Goal: Task Accomplishment & Management: Complete application form

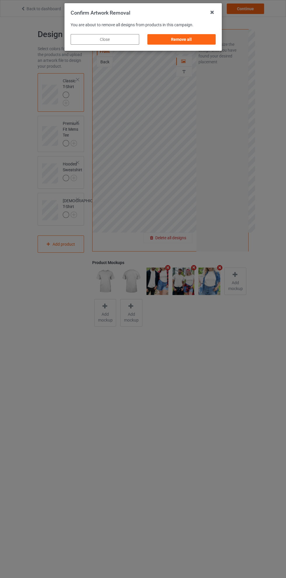
click at [187, 39] on div "Remove all" at bounding box center [181, 39] width 69 height 11
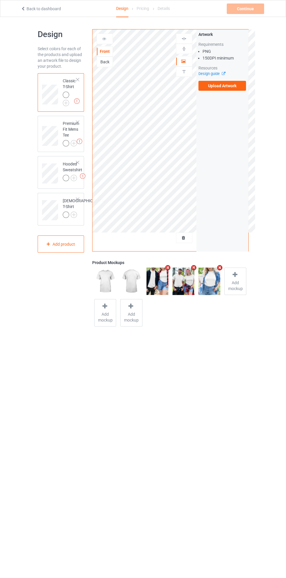
click at [227, 84] on label "Upload Artwork" at bounding box center [222, 86] width 48 height 10
click at [0, 0] on input "Upload Artwork" at bounding box center [0, 0] width 0 height 0
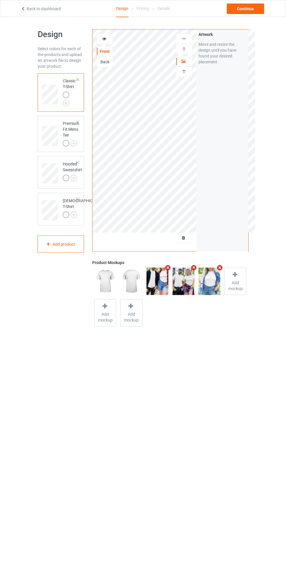
click at [0, 0] on img at bounding box center [0, 0] width 0 height 0
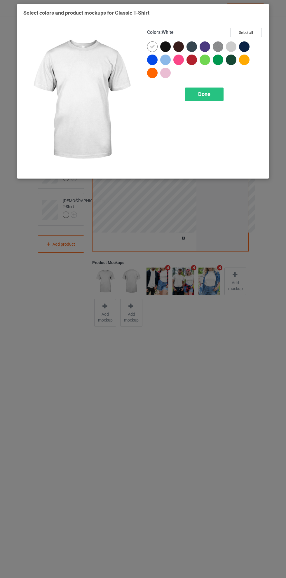
click at [170, 60] on div at bounding box center [165, 60] width 11 height 11
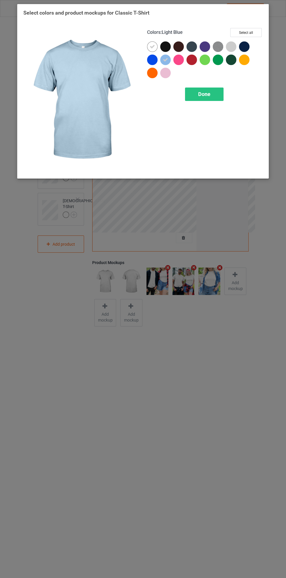
click at [193, 63] on div at bounding box center [191, 60] width 11 height 11
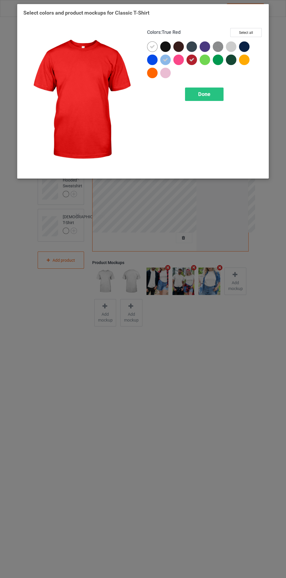
click at [245, 61] on div at bounding box center [244, 60] width 11 height 11
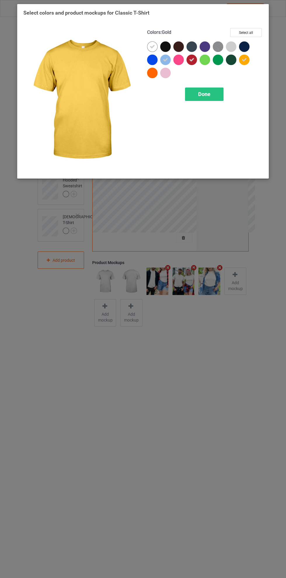
click at [218, 91] on div "Done" at bounding box center [204, 94] width 39 height 13
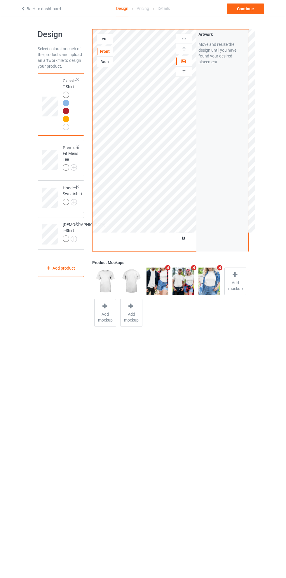
click at [0, 0] on img at bounding box center [0, 0] width 0 height 0
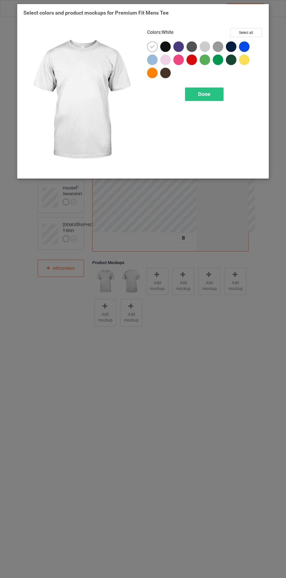
click at [189, 62] on div at bounding box center [191, 60] width 11 height 11
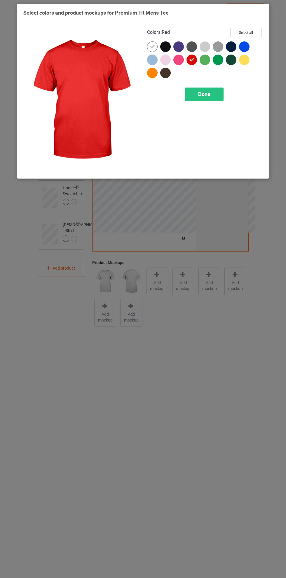
click at [153, 58] on div at bounding box center [152, 60] width 11 height 11
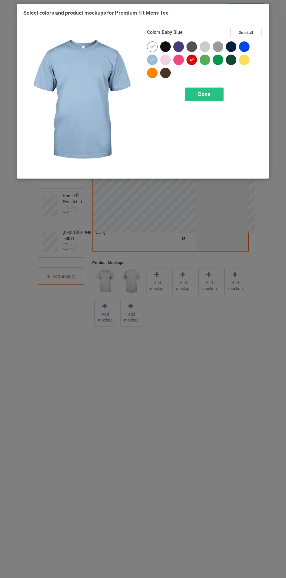
click at [151, 73] on div at bounding box center [152, 73] width 11 height 11
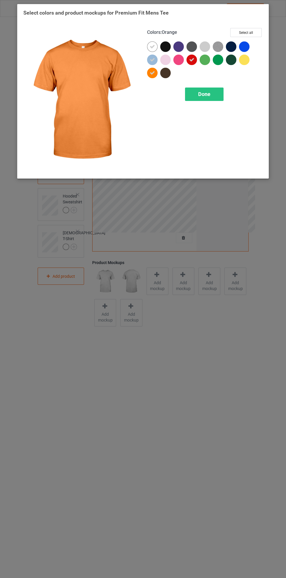
click at [209, 89] on div "Done" at bounding box center [204, 94] width 39 height 13
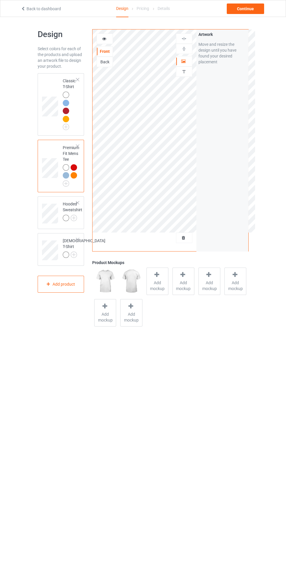
click at [0, 0] on img at bounding box center [0, 0] width 0 height 0
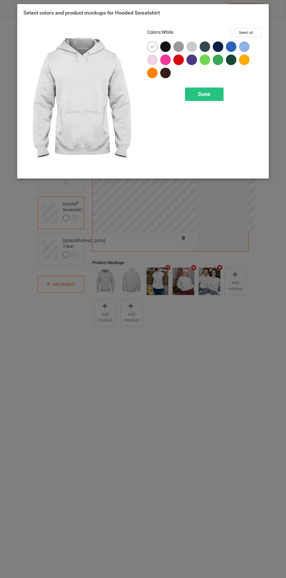
click at [166, 59] on div at bounding box center [165, 60] width 11 height 11
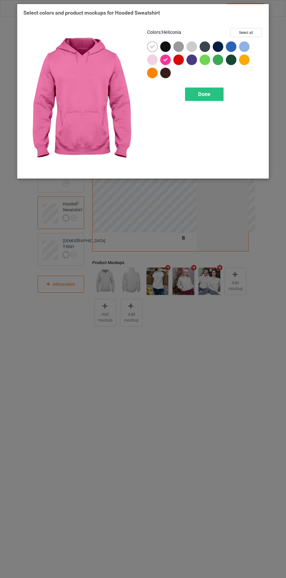
click at [181, 59] on div at bounding box center [178, 60] width 11 height 11
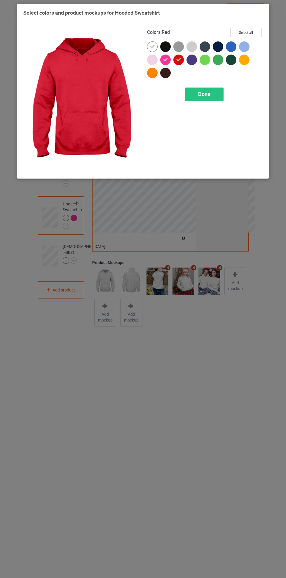
click at [247, 63] on div at bounding box center [244, 60] width 11 height 11
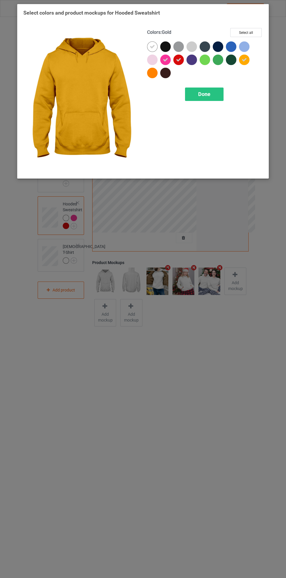
click at [149, 75] on div at bounding box center [152, 73] width 11 height 11
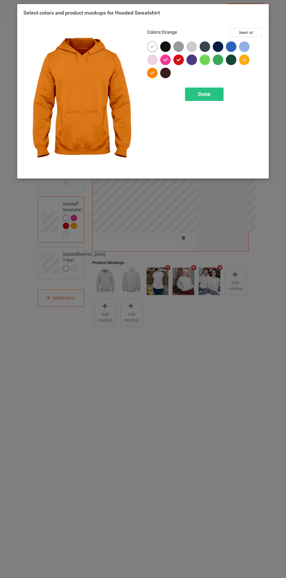
click at [245, 46] on div at bounding box center [244, 46] width 11 height 11
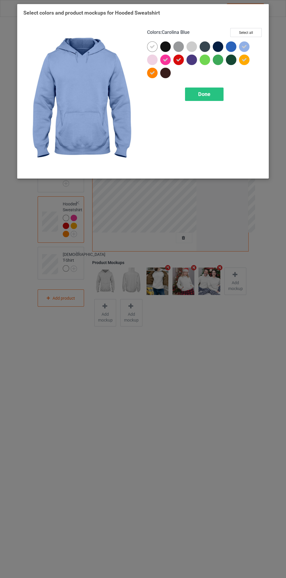
click at [234, 44] on div at bounding box center [231, 46] width 11 height 11
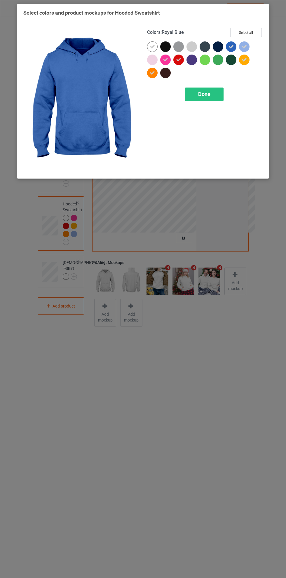
click at [190, 47] on div at bounding box center [191, 46] width 11 height 11
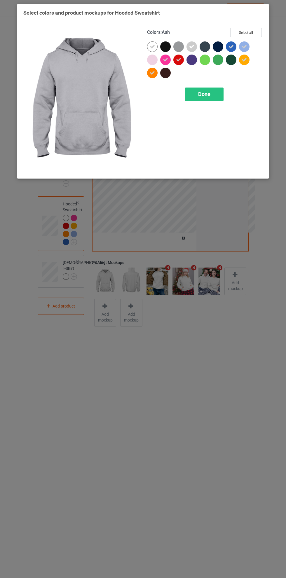
click at [211, 93] on div "Done" at bounding box center [204, 94] width 39 height 13
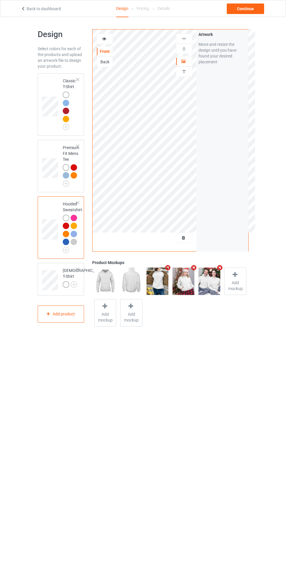
click at [0, 0] on img at bounding box center [0, 0] width 0 height 0
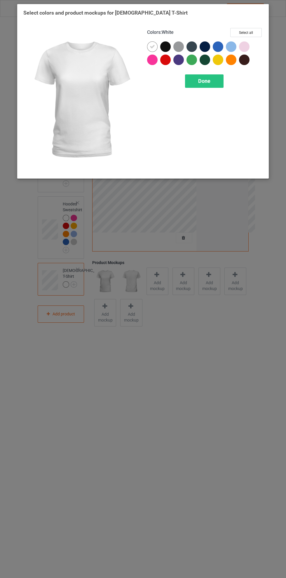
click at [167, 60] on div at bounding box center [165, 60] width 11 height 11
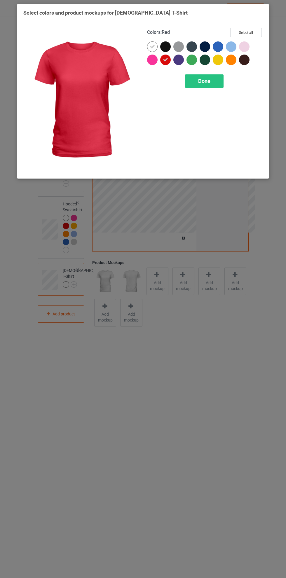
click at [152, 60] on div at bounding box center [152, 60] width 11 height 11
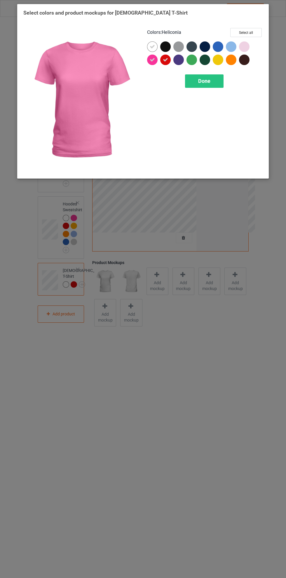
click at [232, 43] on div at bounding box center [231, 46] width 11 height 11
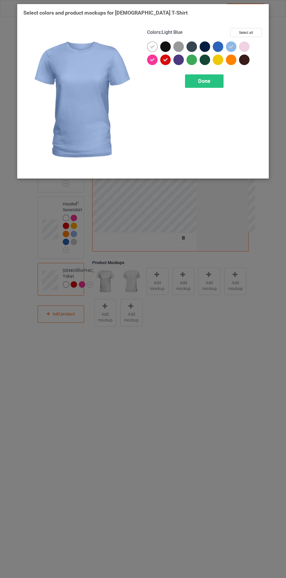
click at [219, 45] on div at bounding box center [218, 46] width 11 height 11
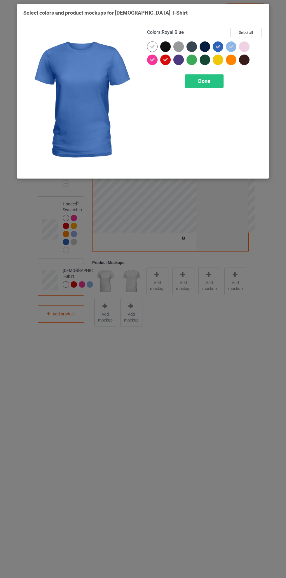
click at [247, 45] on div at bounding box center [244, 46] width 11 height 11
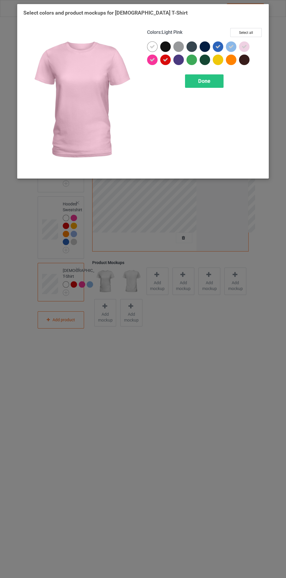
click at [232, 62] on div at bounding box center [231, 60] width 11 height 11
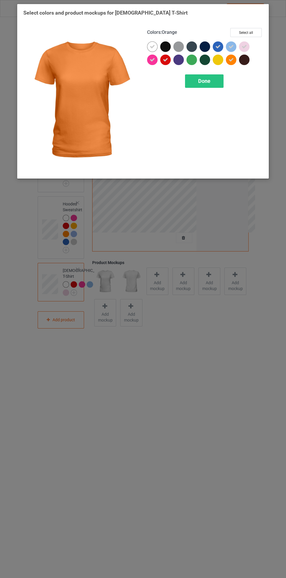
click at [221, 82] on div "Done" at bounding box center [204, 80] width 39 height 13
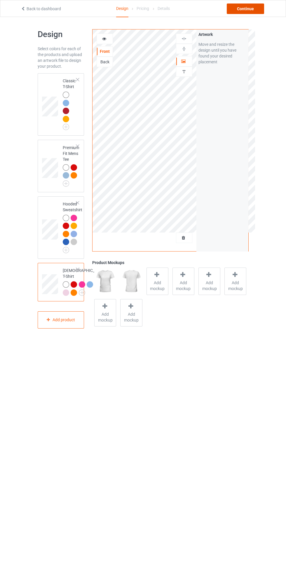
click at [250, 12] on div "Continue" at bounding box center [245, 9] width 37 height 11
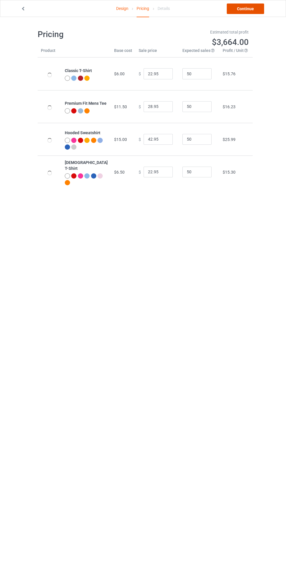
click at [257, 12] on link "Continue" at bounding box center [245, 9] width 37 height 11
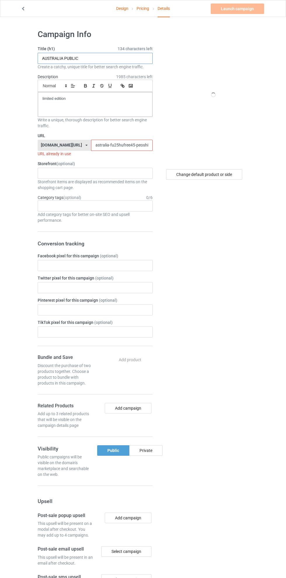
click at [101, 57] on input "AUSTRALIA PUBLIC" at bounding box center [95, 58] width 115 height 11
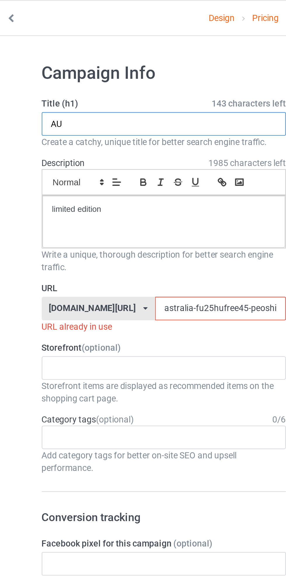
type input "A"
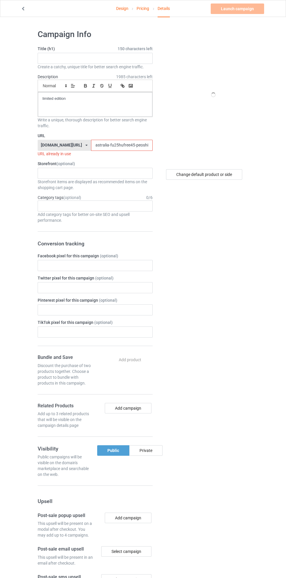
click at [121, 8] on link "Design" at bounding box center [122, 8] width 12 height 16
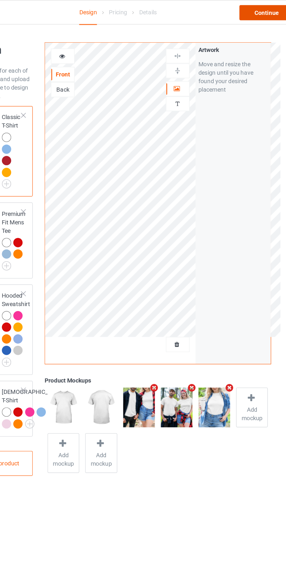
click at [242, 10] on div "Continue" at bounding box center [245, 9] width 37 height 11
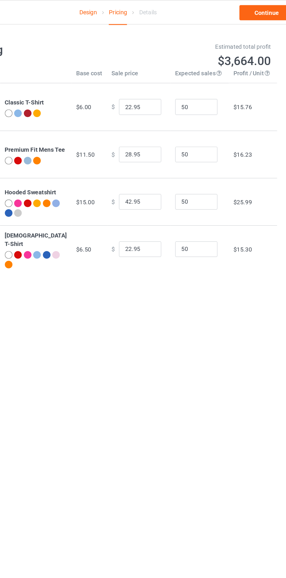
click at [242, 10] on link "Continue" at bounding box center [245, 9] width 37 height 11
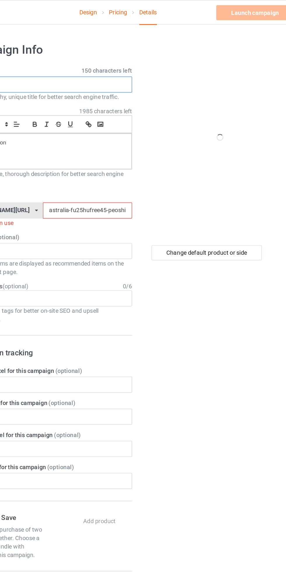
click at [119, 59] on input "text" at bounding box center [95, 58] width 115 height 11
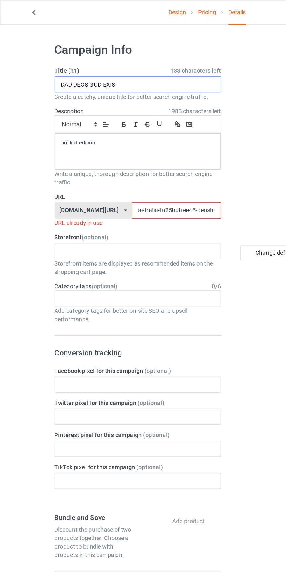
type input "DAD DEOS [DEMOGRAPHIC_DATA] EXIST"
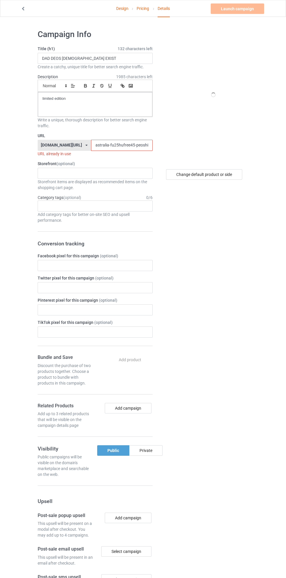
click at [123, 9] on link "Design" at bounding box center [122, 8] width 12 height 16
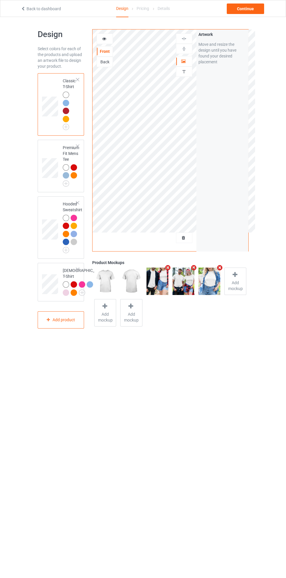
click at [253, 9] on div "Continue" at bounding box center [245, 9] width 37 height 11
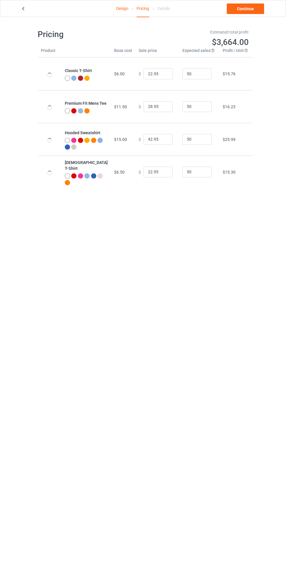
click at [253, 9] on link "Continue" at bounding box center [245, 9] width 37 height 11
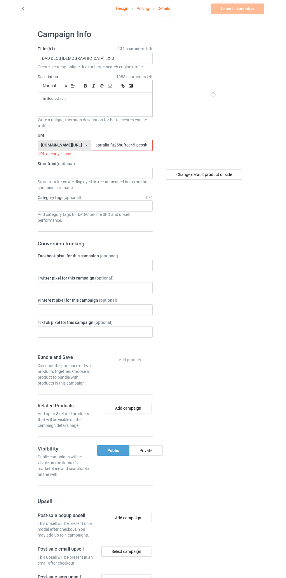
click at [116, 146] on input "astralia-fu25hufree45-peoshirt25597jklo0" at bounding box center [122, 145] width 62 height 11
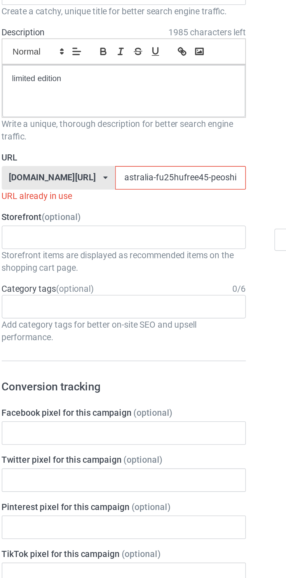
click at [95, 147] on input "astralia-fu25hufree45-peoshirt25597jklo0" at bounding box center [122, 145] width 62 height 11
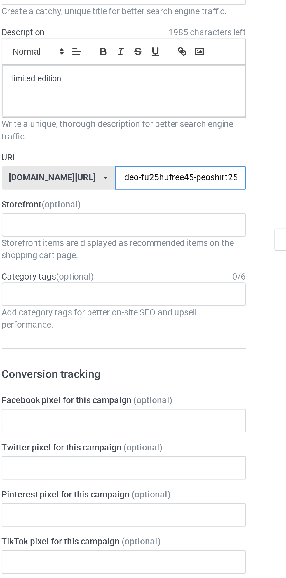
type input "deos-fu25hufree45-peoshirt25597jklo0"
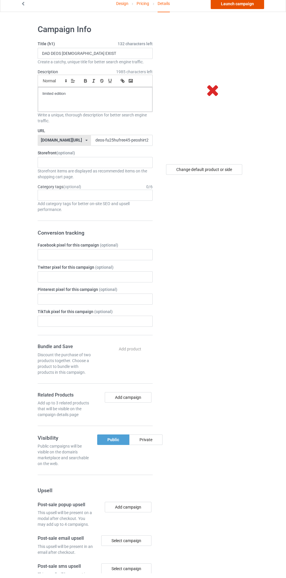
click at [240, 8] on link "Launch campaign" at bounding box center [237, 9] width 53 height 11
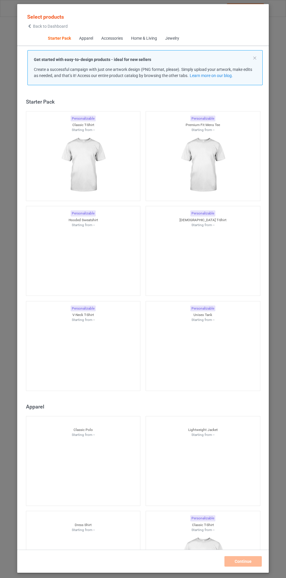
scroll to position [7, 0]
